Goal: Information Seeking & Learning: Understand process/instructions

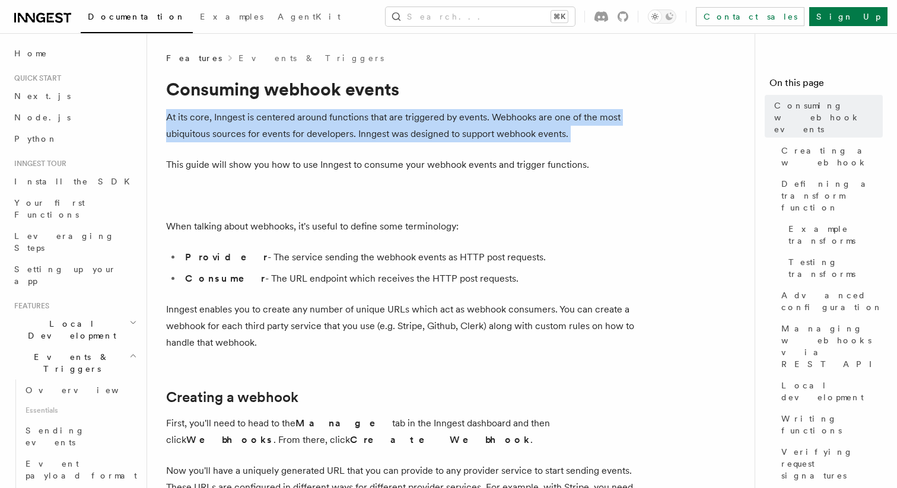
drag, startPoint x: 167, startPoint y: 116, endPoint x: 167, endPoint y: 148, distance: 32.6
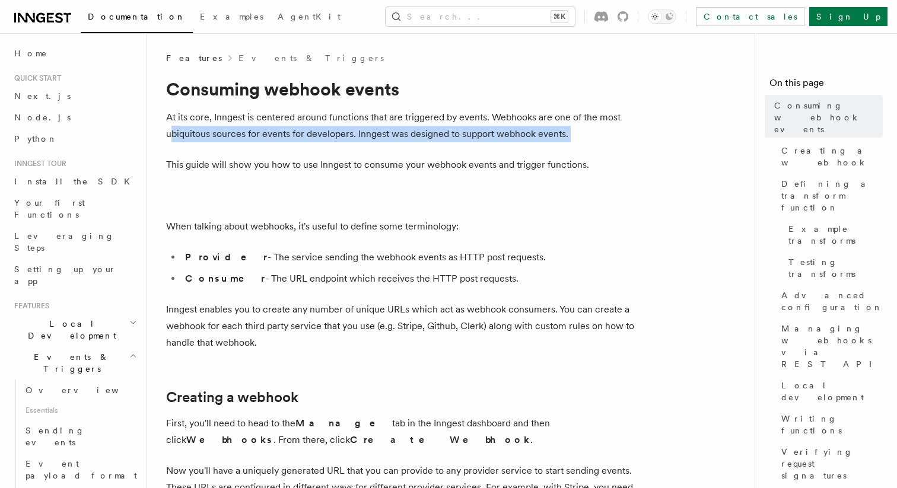
drag, startPoint x: 176, startPoint y: 148, endPoint x: 173, endPoint y: 130, distance: 18.6
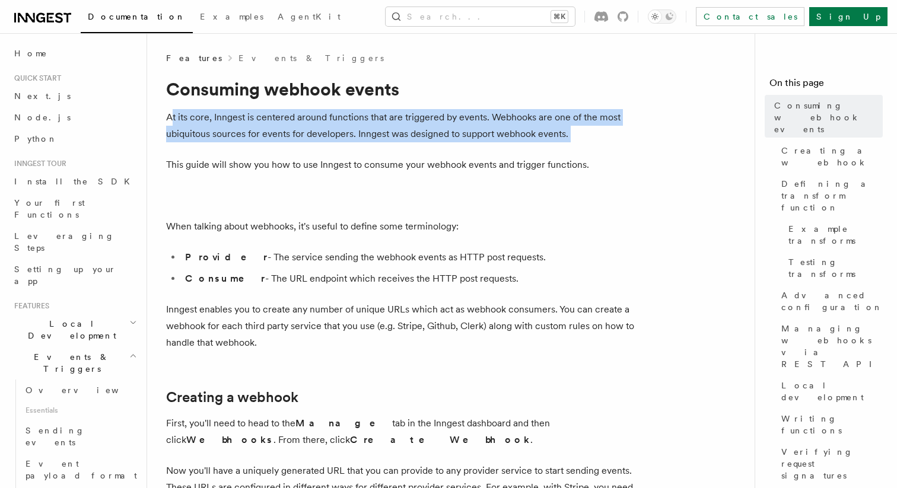
drag, startPoint x: 171, startPoint y: 116, endPoint x: 176, endPoint y: 154, distance: 38.8
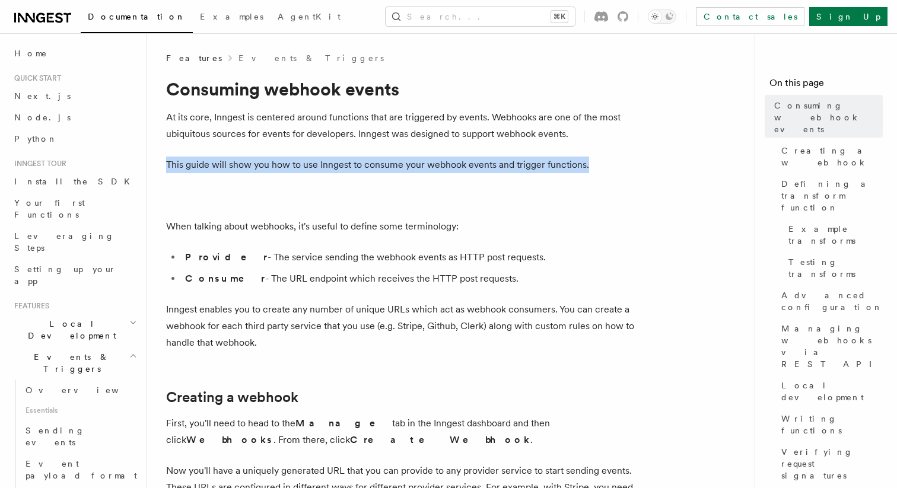
drag, startPoint x: 181, startPoint y: 154, endPoint x: 190, endPoint y: 183, distance: 30.4
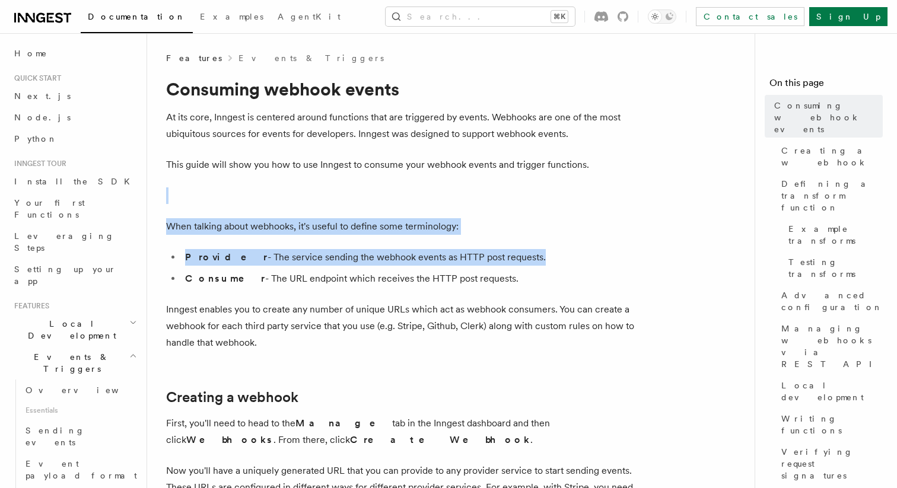
drag, startPoint x: 200, startPoint y: 183, endPoint x: 252, endPoint y: 269, distance: 100.6
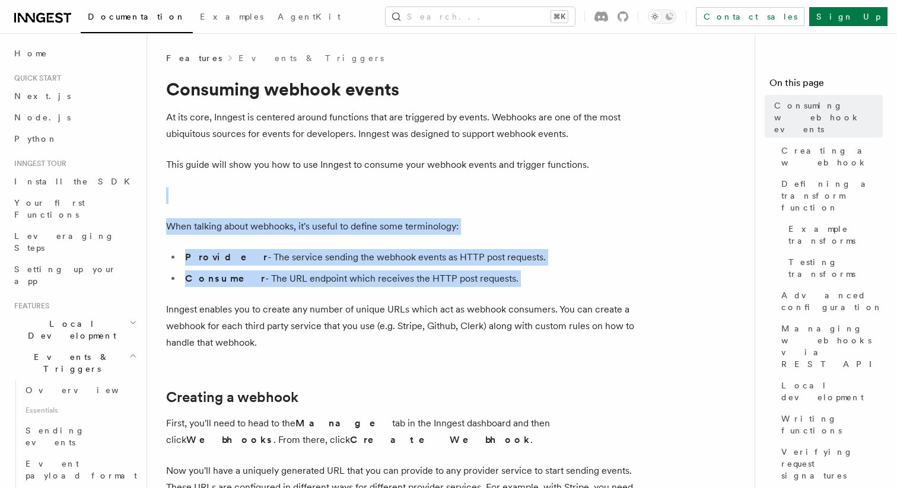
drag, startPoint x: 278, startPoint y: 291, endPoint x: 273, endPoint y: 190, distance: 100.9
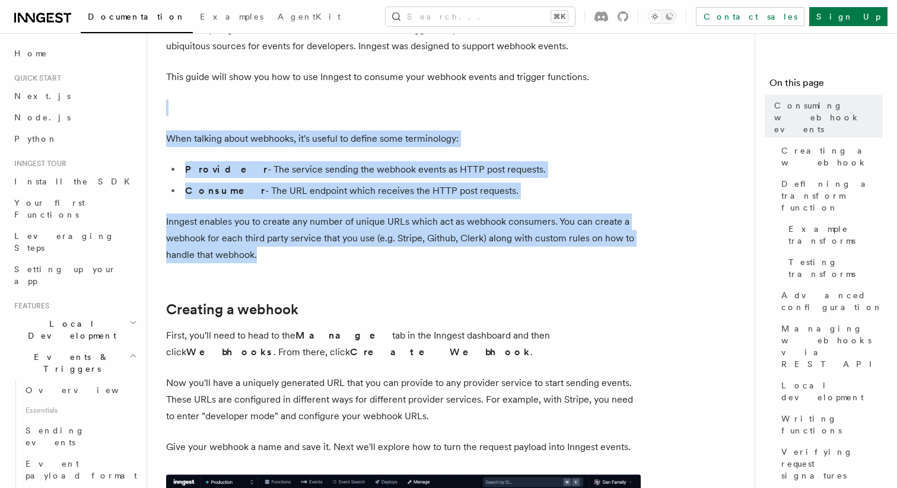
drag, startPoint x: 302, startPoint y: 257, endPoint x: 302, endPoint y: 89, distance: 167.8
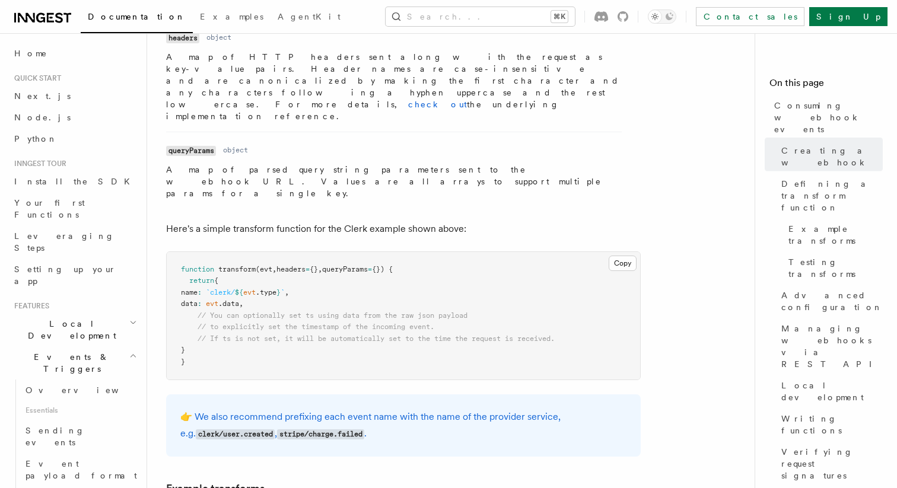
scroll to position [1405, 0]
